Goal: Transaction & Acquisition: Register for event/course

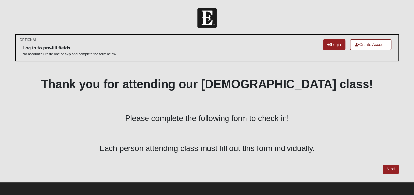
scroll to position [3, 0]
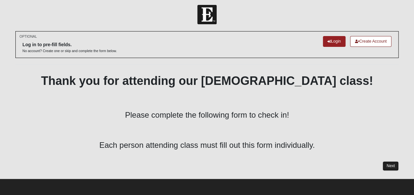
click at [394, 168] on link "Next" at bounding box center [391, 166] width 16 height 10
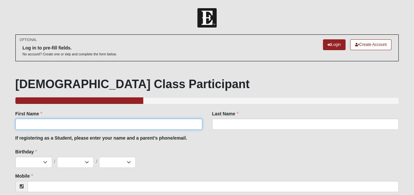
click at [157, 124] on input "First Name" at bounding box center [108, 124] width 187 height 11
type input "[PERSON_NAME]"
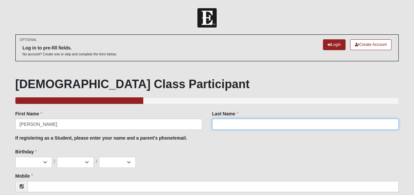
click at [223, 127] on input "Last Name" at bounding box center [305, 124] width 187 height 11
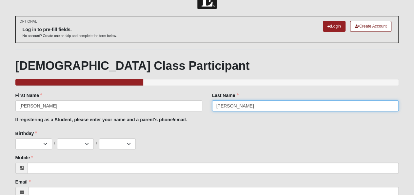
scroll to position [26, 0]
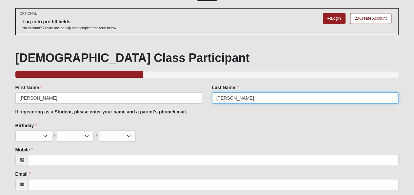
type input "[PERSON_NAME]"
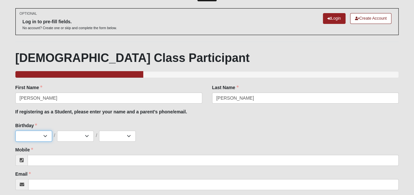
click at [15, 130] on select "Jan Feb Mar Apr May Jun [DATE] Aug Sep Oct Nov Dec" at bounding box center [33, 135] width 37 height 11
select select "10"
click option "Oct" at bounding box center [0, 0] width 0 height 0
click at [57, 130] on select "1 2 3 4 5 6 7 8 9 10 11 12 13 14 15 16 17 18 19 20 21 22 23 24 25 26 27 28 29 3…" at bounding box center [75, 135] width 37 height 11
select select "17"
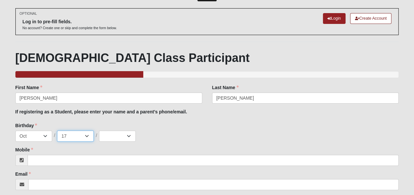
click option "17" at bounding box center [0, 0] width 0 height 0
click at [99, 130] on select "2025 2024 2023 2022 2021 2020 2019 2018 2017 2016 2015 2014 2013 2012 2011 2010…" at bounding box center [117, 135] width 37 height 11
select select "1988"
click option "1988" at bounding box center [0, 0] width 0 height 0
click at [160, 135] on div "Jan Feb Mar Apr May Jun Jul Aug Sep Oct Nov Dec / 1 2 3 4 5 6 7 8 9 10 11 12 13…" at bounding box center [206, 135] width 383 height 11
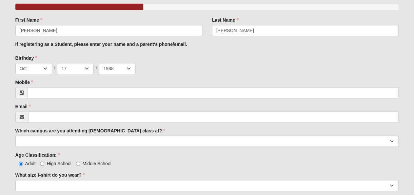
scroll to position [93, 0]
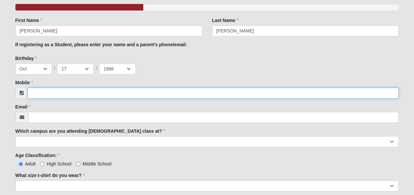
click at [48, 89] on input "Mobile" at bounding box center [213, 93] width 371 height 11
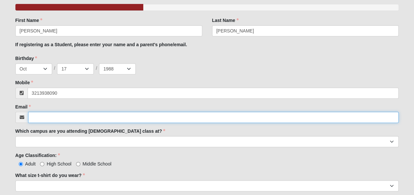
type input "(321) 393-8090"
click at [41, 116] on input "Email" at bounding box center [213, 117] width 371 height 11
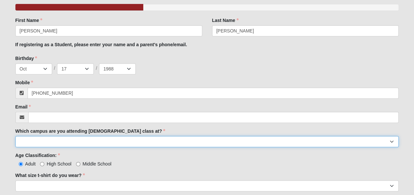
click at [15, 136] on select "Arlington Baymeadows Eleven22 Online Fleming Island Jesup Mandarin North Jax Or…" at bounding box center [206, 141] width 383 height 11
select select "3"
click option "San Pablo" at bounding box center [0, 0] width 0 height 0
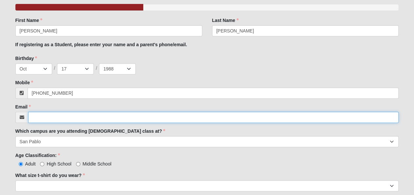
click at [38, 116] on input "Email" at bounding box center [213, 117] width 371 height 11
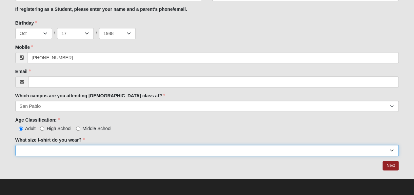
click at [15, 145] on select "Small Medium Large XL 2XL 3XL" at bounding box center [206, 150] width 383 height 11
select select "Medium"
click option "Medium" at bounding box center [0, 0] width 0 height 0
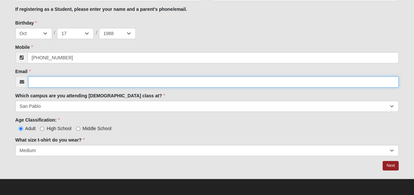
click at [47, 81] on input "Email" at bounding box center [213, 81] width 371 height 11
type input "sjbeaty88@yahoo.com"
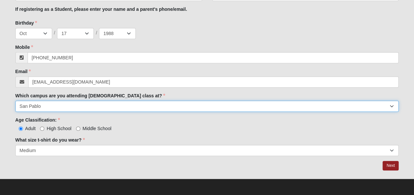
click at [15, 101] on select "Arlington Baymeadows Eleven22 Online Fleming Island Jesup Mandarin North Jax Or…" at bounding box center [206, 106] width 383 height 11
click at [173, 107] on select "Arlington Baymeadows Eleven22 Online Fleming Island Jesup Mandarin North Jax Or…" at bounding box center [206, 106] width 383 height 11
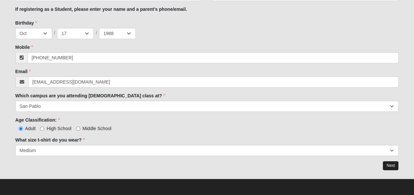
click at [390, 165] on link "Next" at bounding box center [391, 166] width 16 height 10
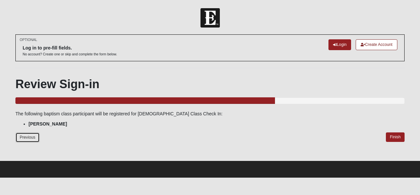
click at [21, 136] on link "Previous" at bounding box center [27, 137] width 24 height 10
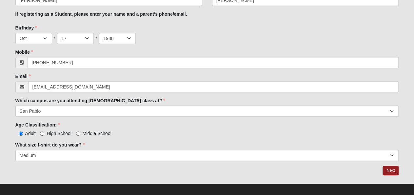
scroll to position [129, 0]
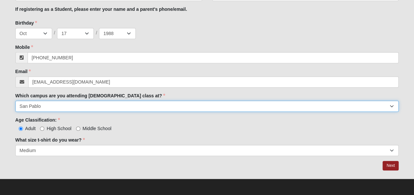
click at [15, 101] on select "Arlington Baymeadows Eleven22 Online Fleming Island Jesup Mandarin North Jax Or…" at bounding box center [206, 106] width 383 height 11
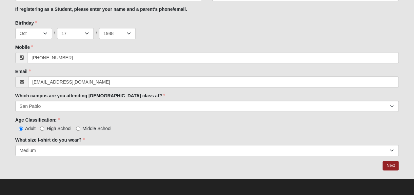
click at [332, 125] on div "Adult High School Middle School" at bounding box center [206, 128] width 383 height 7
click at [392, 166] on link "Next" at bounding box center [391, 166] width 16 height 10
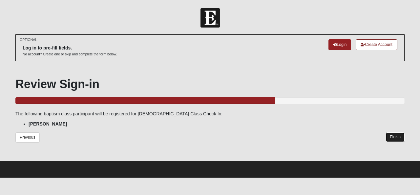
click at [396, 137] on link "Finish" at bounding box center [394, 137] width 19 height 10
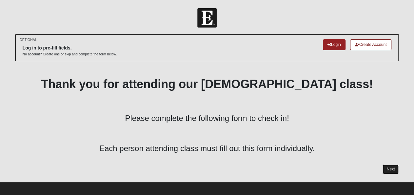
click at [390, 169] on link "Next" at bounding box center [391, 170] width 16 height 10
click at [389, 167] on link "Next" at bounding box center [391, 170] width 16 height 10
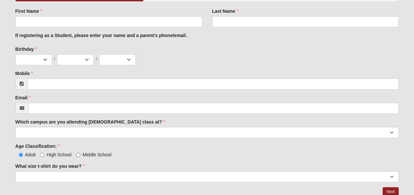
scroll to position [129, 0]
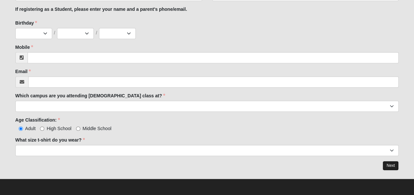
click at [390, 164] on link "Next" at bounding box center [391, 166] width 16 height 10
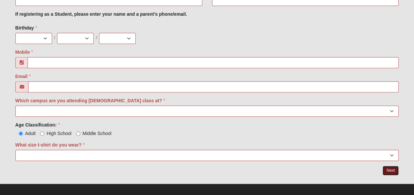
scroll to position [203, 0]
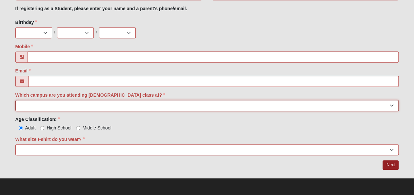
click at [15, 100] on select "Arlington Baymeadows Eleven22 Online [PERSON_NAME][GEOGRAPHIC_DATA] Jesup [GEOG…" at bounding box center [206, 105] width 383 height 11
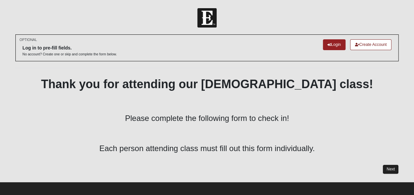
click at [392, 170] on link "Next" at bounding box center [391, 170] width 16 height 10
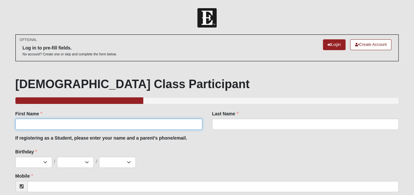
click at [167, 125] on input "First Name" at bounding box center [108, 124] width 187 height 11
type input "[PERSON_NAME]"
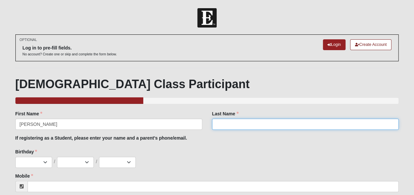
click at [246, 122] on input "Last Name" at bounding box center [305, 124] width 187 height 11
type input "[PERSON_NAME]"
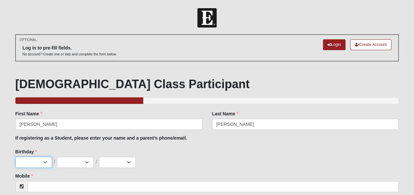
click at [15, 157] on select "Jan Feb Mar Apr May Jun Jul Aug Sep Oct Nov Dec" at bounding box center [33, 162] width 37 height 11
select select "10"
click option "Oct" at bounding box center [0, 0] width 0 height 0
click at [57, 157] on select "1 2 3 4 5 6 7 8 9 10 11 12 13 14 15 16 17 18 19 20 21 22 23 24 25 26 27 28 29 3…" at bounding box center [75, 162] width 37 height 11
click option "18" at bounding box center [0, 0] width 0 height 0
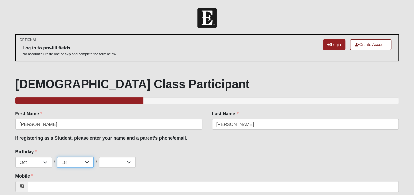
click at [57, 157] on select "1 2 3 4 5 6 7 8 9 10 11 12 13 14 15 16 17 18 19 20 21 22 23 24 25 26 27 28 29 3…" at bounding box center [75, 162] width 37 height 11
select select "17"
click option "17" at bounding box center [0, 0] width 0 height 0
click at [99, 157] on select "2025 2024 2023 2022 2021 2020 2019 2018 2017 2016 2015 2014 2013 2012 2011 2010…" at bounding box center [117, 162] width 37 height 11
select select "1988"
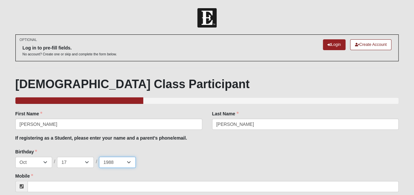
click option "1988" at bounding box center [0, 0] width 0 height 0
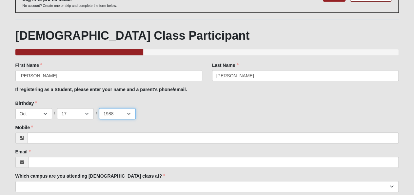
scroll to position [50, 0]
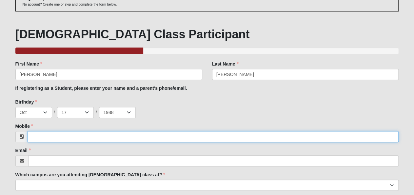
click at [91, 135] on input "Mobile" at bounding box center [213, 136] width 371 height 11
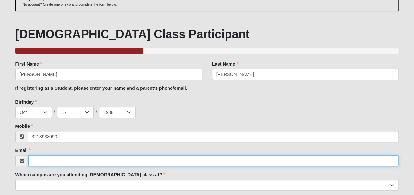
type input "(321) 393-8090"
click at [59, 162] on input "Email" at bounding box center [213, 160] width 371 height 11
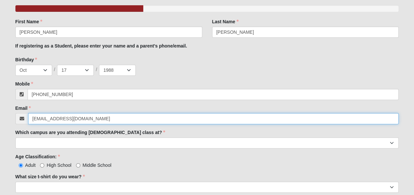
scroll to position [92, 0]
type input "sjbeaty88@yahoo.com"
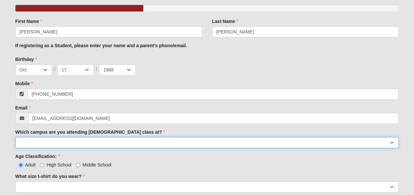
click at [15, 137] on select "Arlington Baymeadows Eleven22 Online Fleming Island Jesup Mandarin North Jax Or…" at bounding box center [206, 142] width 383 height 11
select select "14"
click option "NONE" at bounding box center [0, 0] width 0 height 0
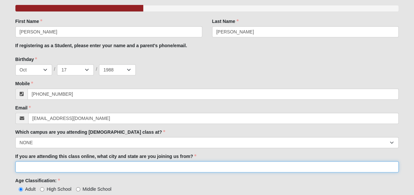
scroll to position [92, 0]
click at [117, 166] on input "If you are attending this class online, what city and state are you joining us …" at bounding box center [206, 167] width 383 height 11
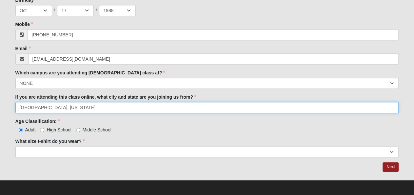
scroll to position [153, 0]
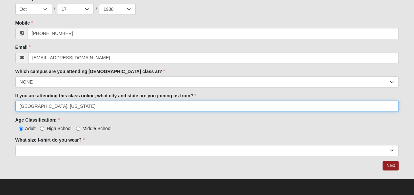
type input "Indialantic, Florida"
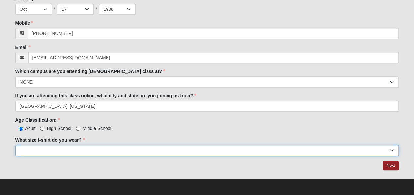
click at [15, 145] on select "Small Medium Large XL 2XL 3XL" at bounding box center [206, 150] width 383 height 11
select select "Medium"
click option "Medium" at bounding box center [0, 0] width 0 height 0
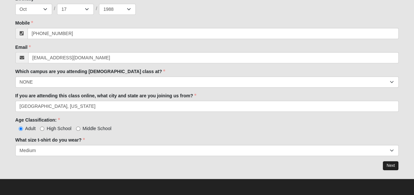
click at [389, 164] on link "Next" at bounding box center [391, 166] width 16 height 10
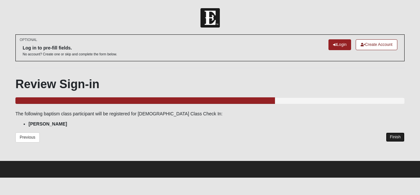
click at [394, 136] on link "Finish" at bounding box center [394, 137] width 19 height 10
